Goal: Information Seeking & Learning: Find specific fact

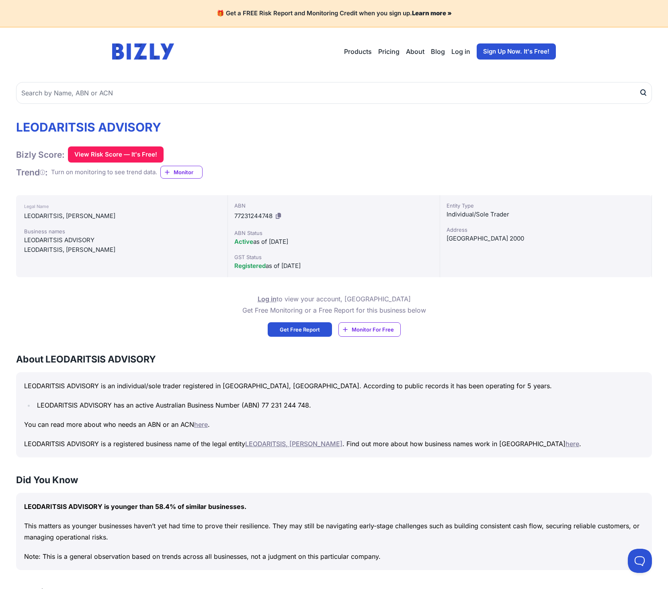
click at [258, 242] on div "Active as of [DATE]" at bounding box center [333, 242] width 199 height 10
click at [275, 242] on div "Active as of [DATE]" at bounding box center [333, 242] width 199 height 10
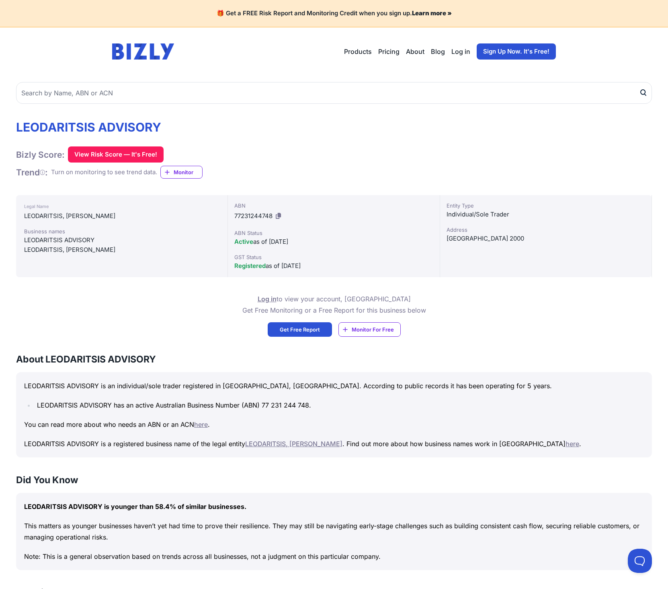
click at [275, 242] on div "Active as of [DATE]" at bounding box center [333, 242] width 199 height 10
click at [304, 268] on div "Registered as of [DATE]" at bounding box center [333, 266] width 199 height 10
click at [470, 238] on div "[GEOGRAPHIC_DATA] 2000" at bounding box center [546, 239] width 199 height 10
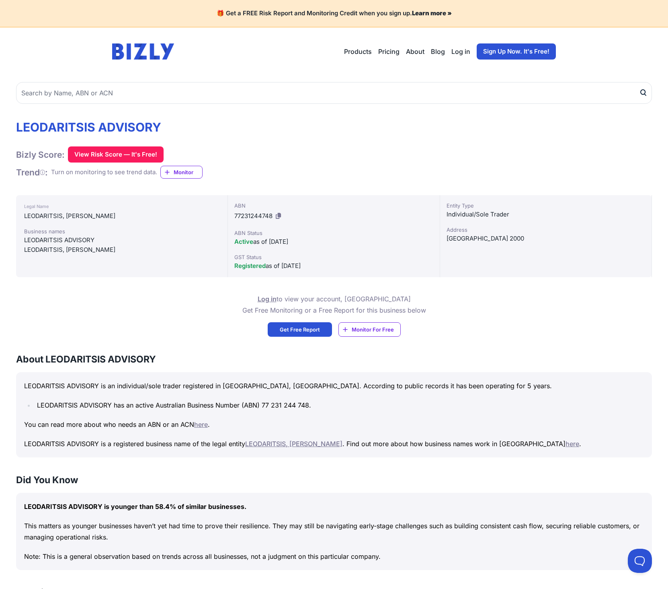
click at [468, 237] on div "[GEOGRAPHIC_DATA] 2000" at bounding box center [546, 239] width 199 height 10
drag, startPoint x: 468, startPoint y: 237, endPoint x: 242, endPoint y: 307, distance: 236.5
click at [468, 237] on div "[GEOGRAPHIC_DATA] 2000" at bounding box center [546, 239] width 199 height 10
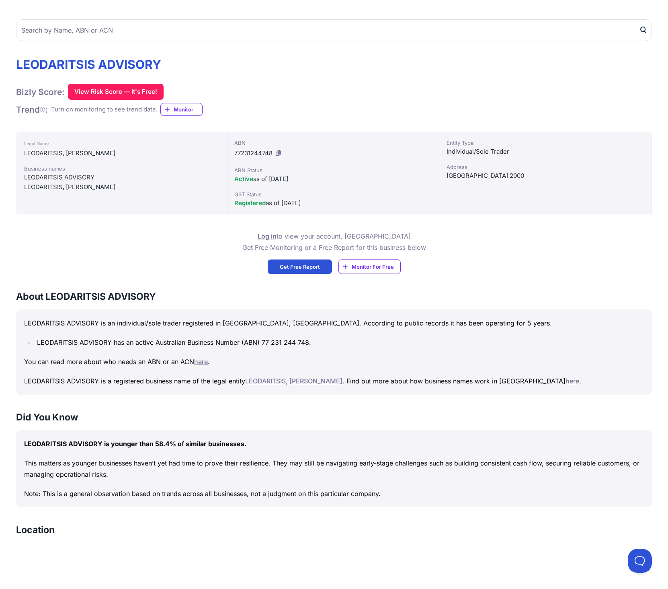
scroll to position [161, 0]
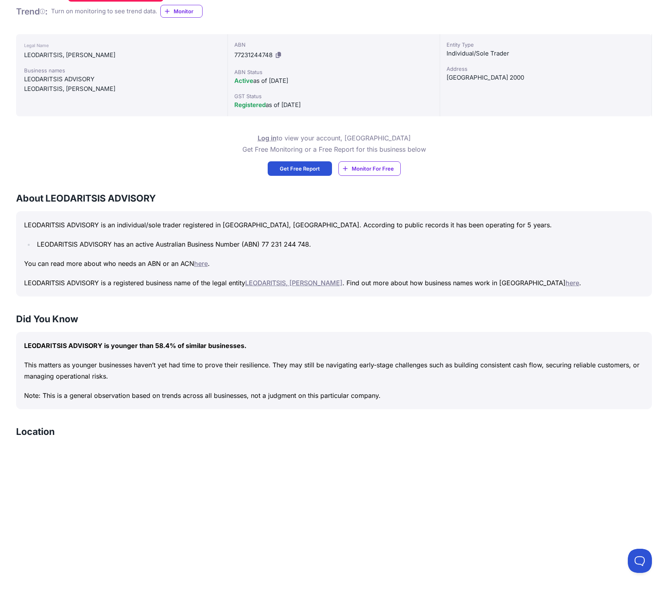
click at [304, 220] on p "LEODARITSIS ADVISORY is an individual/sole trader registered in [GEOGRAPHIC_DAT…" at bounding box center [334, 224] width 620 height 11
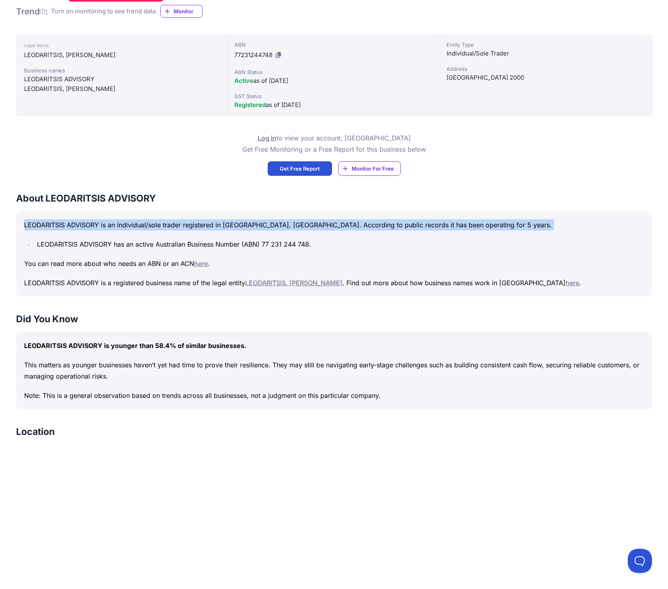
click at [304, 220] on p "LEODARITSIS ADVISORY is an individual/sole trader registered in [GEOGRAPHIC_DAT…" at bounding box center [334, 224] width 620 height 11
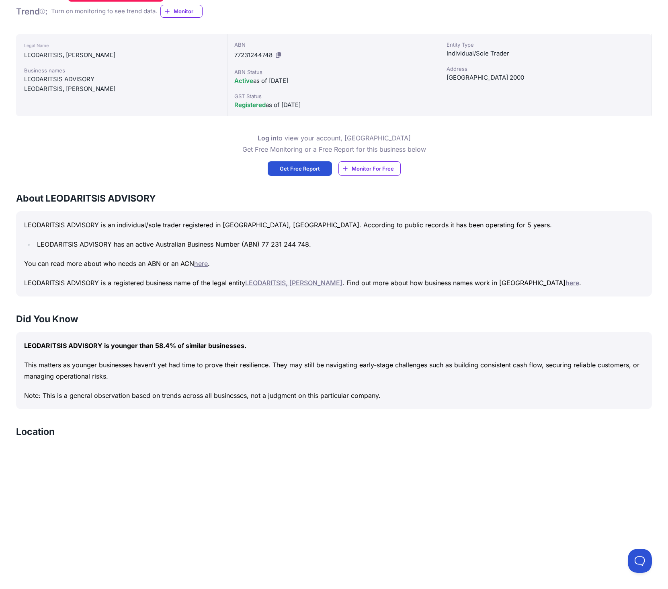
click at [222, 241] on li "LEODARITSIS ADVISORY has an active Australian Business Number (ABN) 77 231 244 …" at bounding box center [340, 243] width 610 height 11
click at [122, 262] on p "You can read more about who needs an ABN or an ACN here ." at bounding box center [334, 263] width 620 height 11
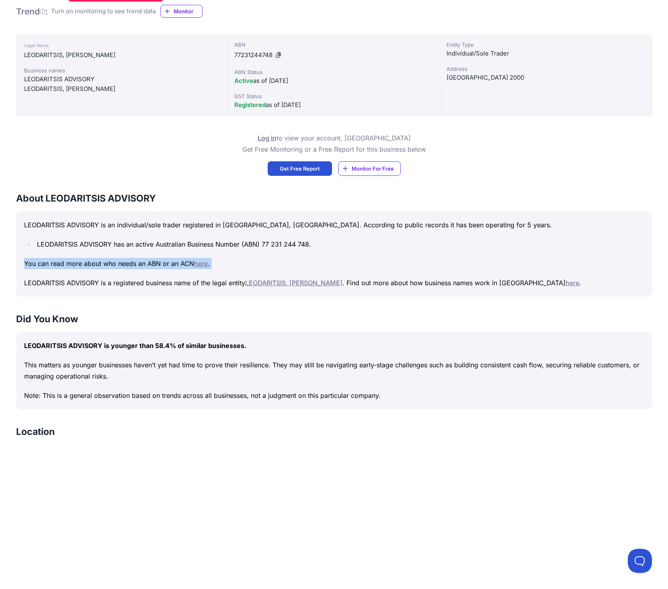
click at [122, 262] on p "You can read more about who needs an ABN or an ACN here ." at bounding box center [334, 263] width 620 height 11
click at [143, 275] on div "LEODARITSIS ADVISORY is an individual/sole trader registered in [GEOGRAPHIC_DAT…" at bounding box center [334, 253] width 636 height 85
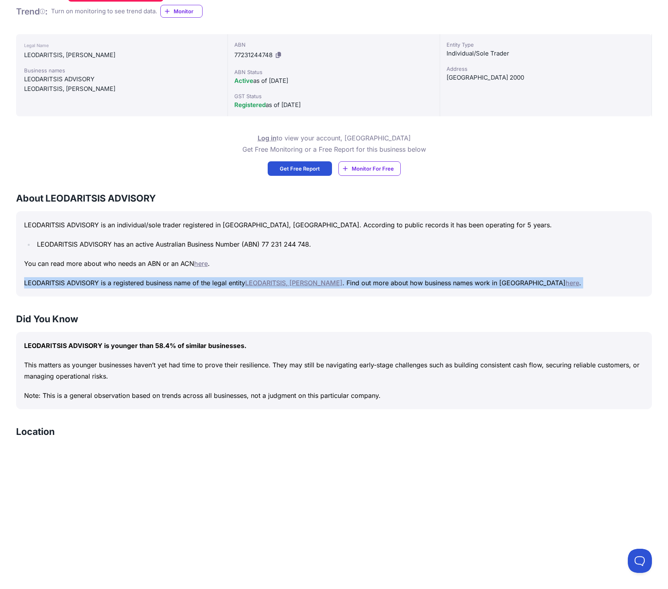
click at [143, 275] on div "LEODARITSIS ADVISORY is an individual/sole trader registered in [GEOGRAPHIC_DAT…" at bounding box center [334, 253] width 636 height 85
click at [375, 283] on p "LEODARITSIS ADVISORY is a registered business name of the legal entity LEODARIT…" at bounding box center [334, 282] width 620 height 11
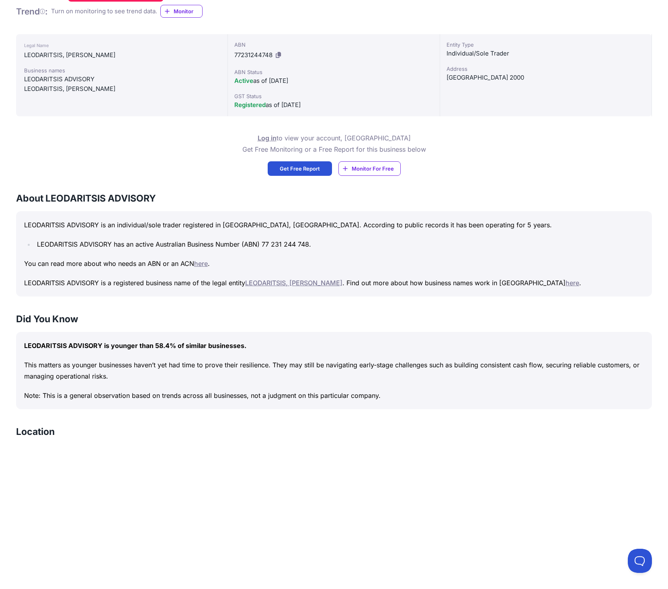
click at [206, 246] on li "LEODARITSIS ADVISORY has an active Australian Business Number (ABN) 77 231 244 …" at bounding box center [340, 243] width 610 height 11
click at [164, 281] on p "LEODARITSIS ADVISORY is a registered business name of the legal entity LEODARIT…" at bounding box center [334, 282] width 620 height 11
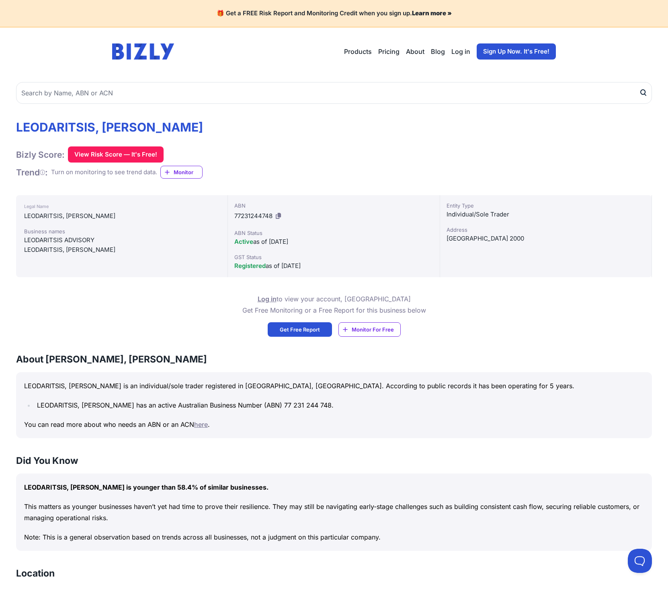
click at [170, 391] on div "LEODARITSIS, PETER is an individual/sole trader registered in NSW, Australia. A…" at bounding box center [334, 405] width 636 height 66
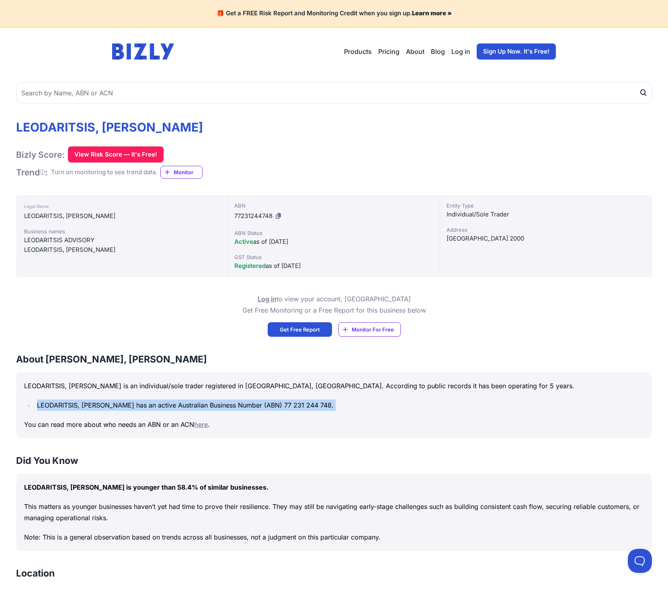
click at [170, 391] on div "LEODARITSIS, PETER is an individual/sole trader registered in NSW, Australia. A…" at bounding box center [334, 405] width 636 height 66
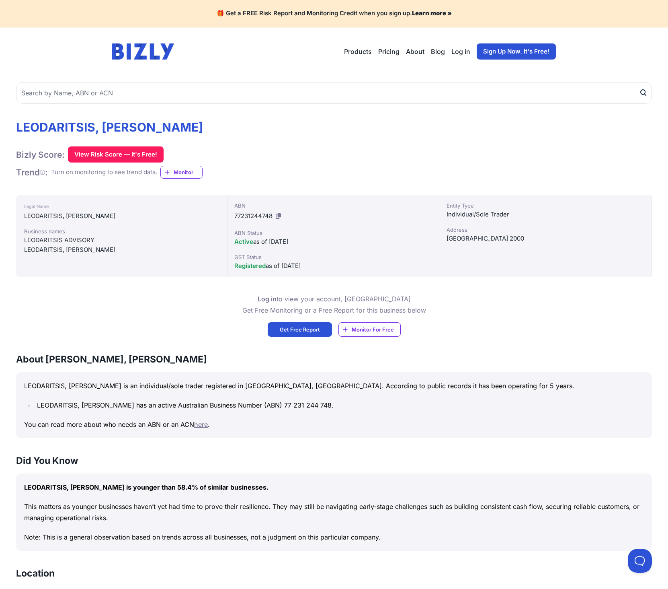
click at [193, 384] on p "LEODARITSIS, PETER is an individual/sole trader registered in NSW, Australia. A…" at bounding box center [334, 385] width 620 height 11
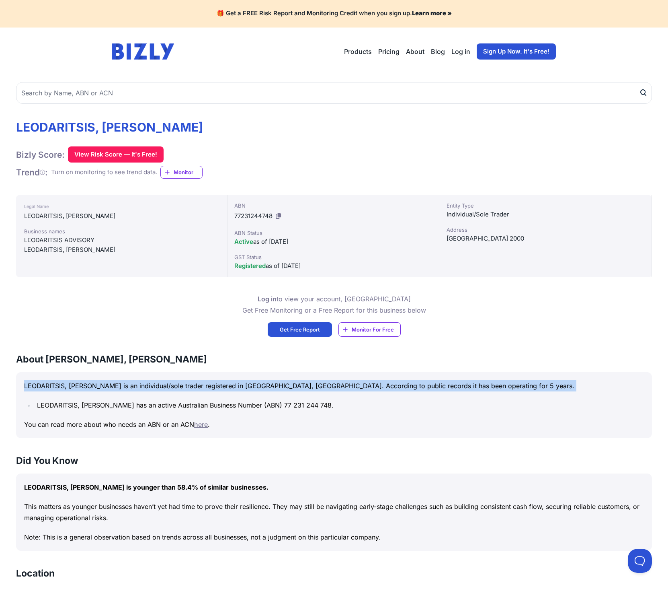
click at [193, 384] on p "LEODARITSIS, PETER is an individual/sole trader registered in NSW, Australia. A…" at bounding box center [334, 385] width 620 height 11
click at [220, 385] on p "LEODARITSIS, PETER is an individual/sole trader registered in NSW, Australia. A…" at bounding box center [334, 385] width 620 height 11
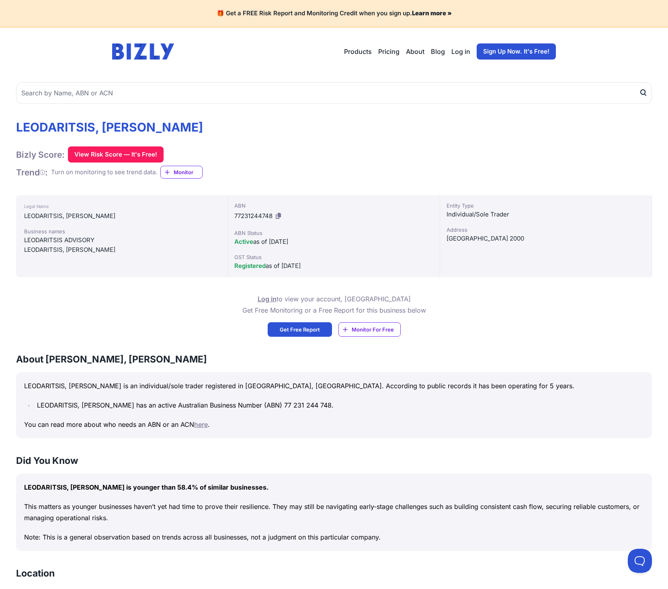
click at [212, 386] on p "LEODARITSIS, PETER is an individual/sole trader registered in NSW, Australia. A…" at bounding box center [334, 385] width 620 height 11
click at [212, 388] on p "LEODARITSIS, PETER is an individual/sole trader registered in NSW, Australia. A…" at bounding box center [334, 385] width 620 height 11
click at [212, 390] on p "LEODARITSIS, PETER is an individual/sole trader registered in NSW, Australia. A…" at bounding box center [334, 385] width 620 height 11
click at [353, 393] on div "LEODARITSIS, PETER is an individual/sole trader registered in NSW, Australia. A…" at bounding box center [334, 405] width 636 height 66
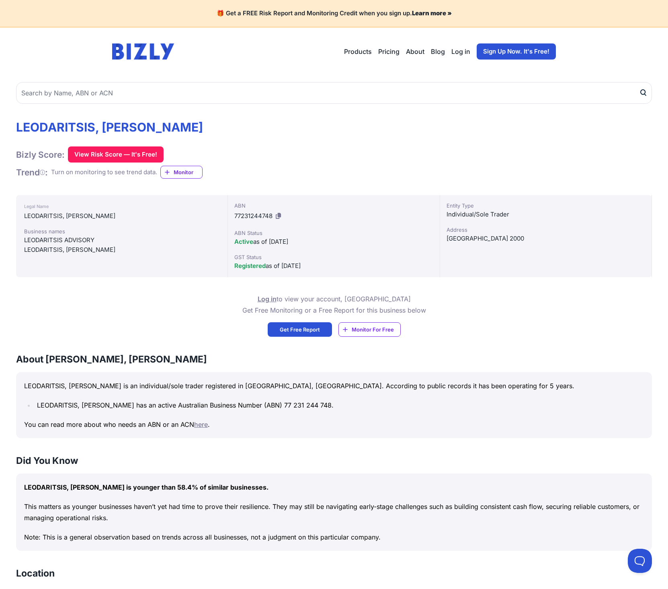
click at [63, 424] on p "You can read more about who needs an ABN or an ACN here ." at bounding box center [334, 424] width 620 height 11
